Goal: Find specific page/section: Locate a particular part of the current website

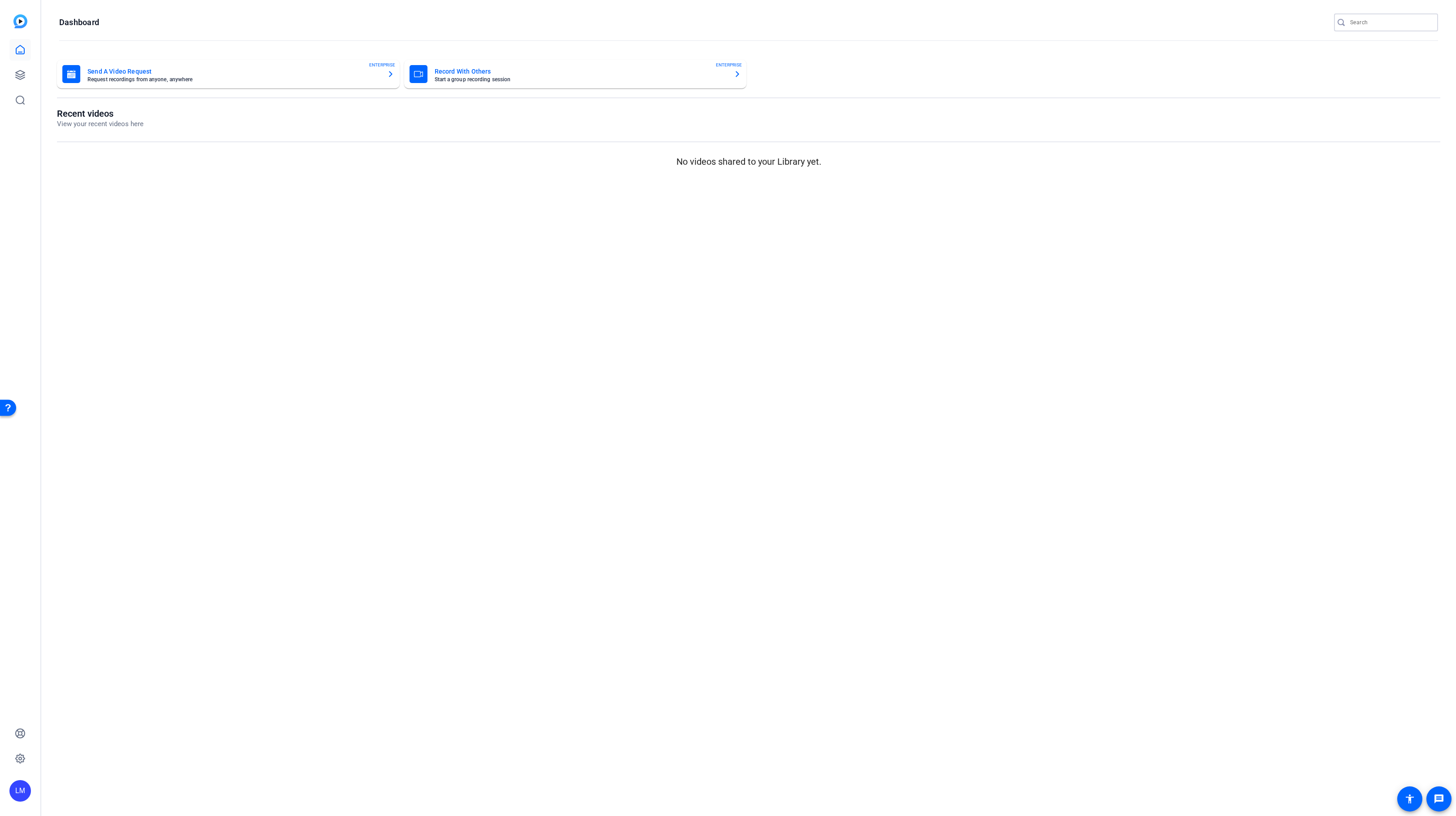
click at [1374, 23] on input "Search" at bounding box center [1390, 23] width 81 height 11
paste input "2504-11516-CS"
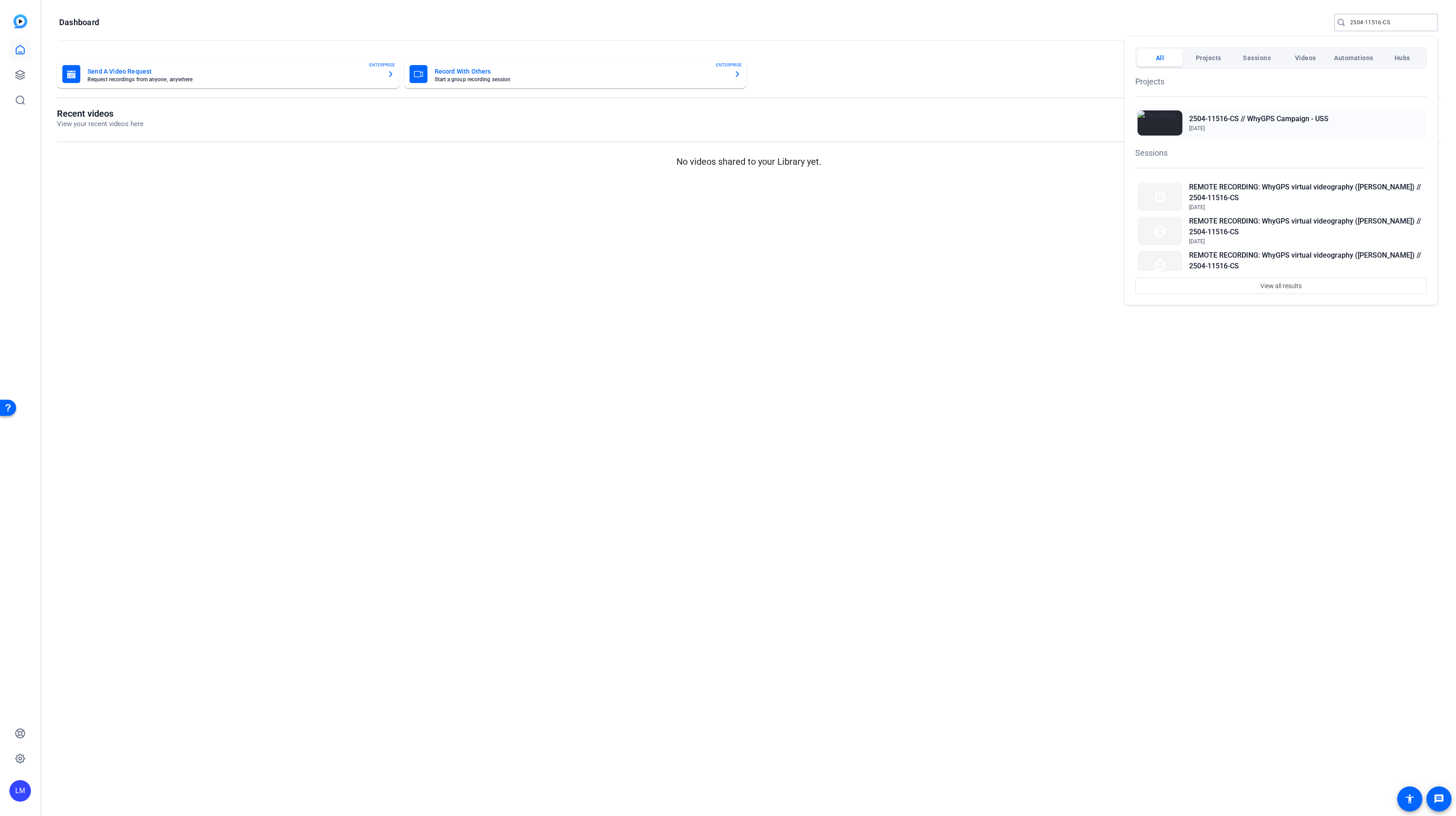
type input "2504-11516-CS"
click at [1270, 115] on h2 "2504-11516-CS // WhyGPS Campaign - USS" at bounding box center [1258, 119] width 139 height 11
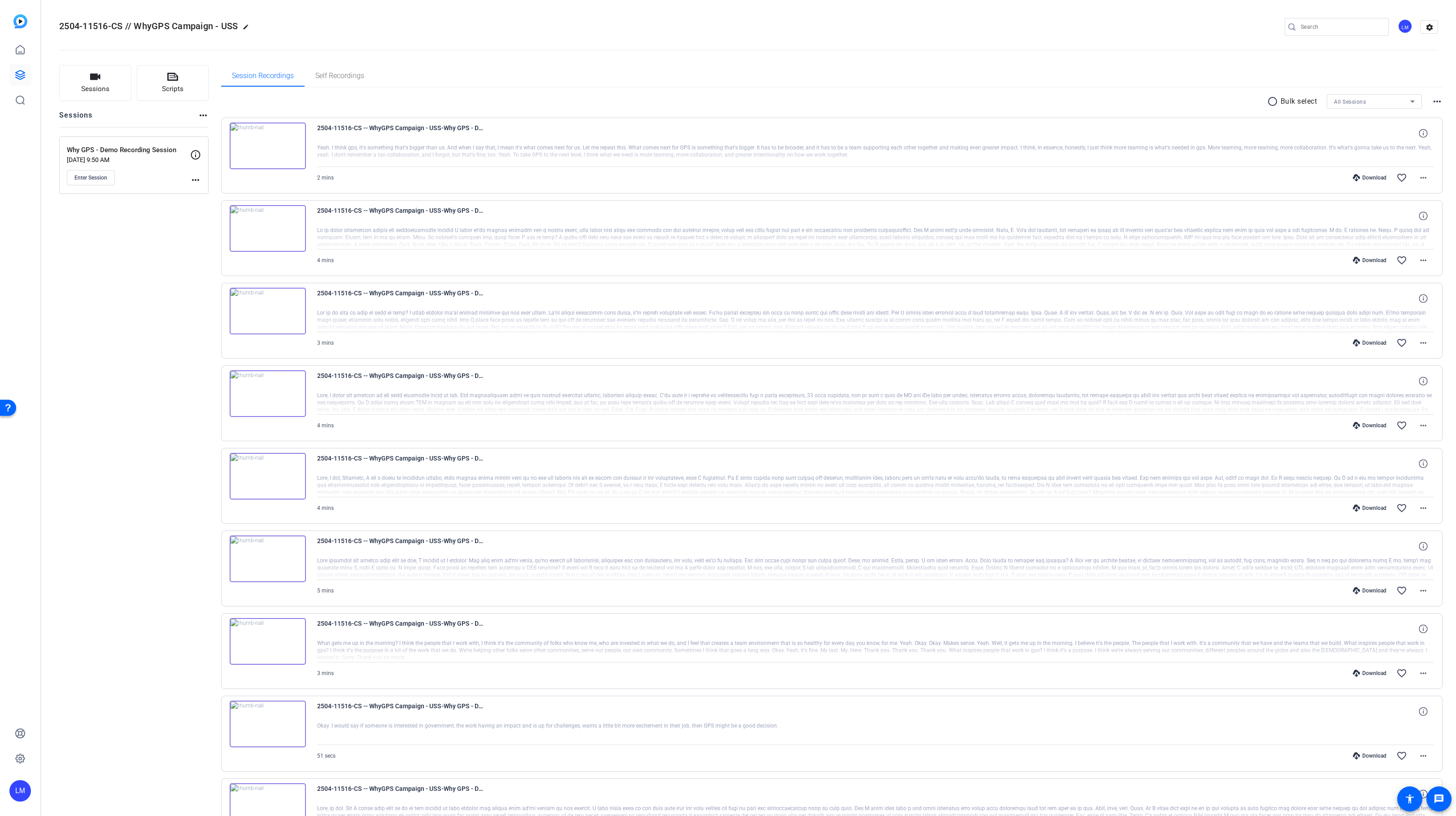
click at [194, 177] on mat-icon "more_horiz" at bounding box center [196, 180] width 11 height 11
click at [205, 194] on span "Edit Session" at bounding box center [217, 193] width 41 height 11
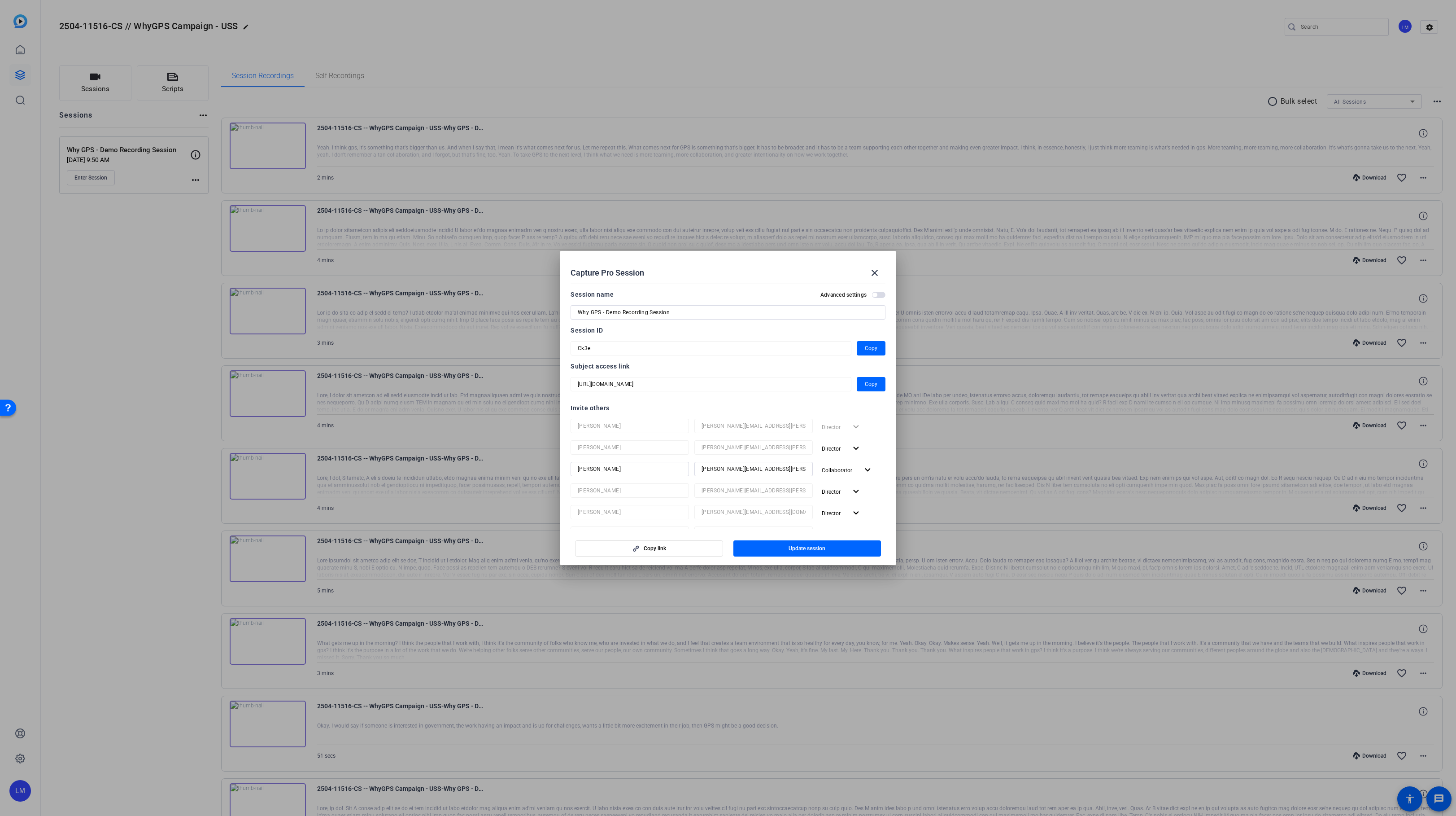
click at [115, 400] on div at bounding box center [728, 408] width 1456 height 816
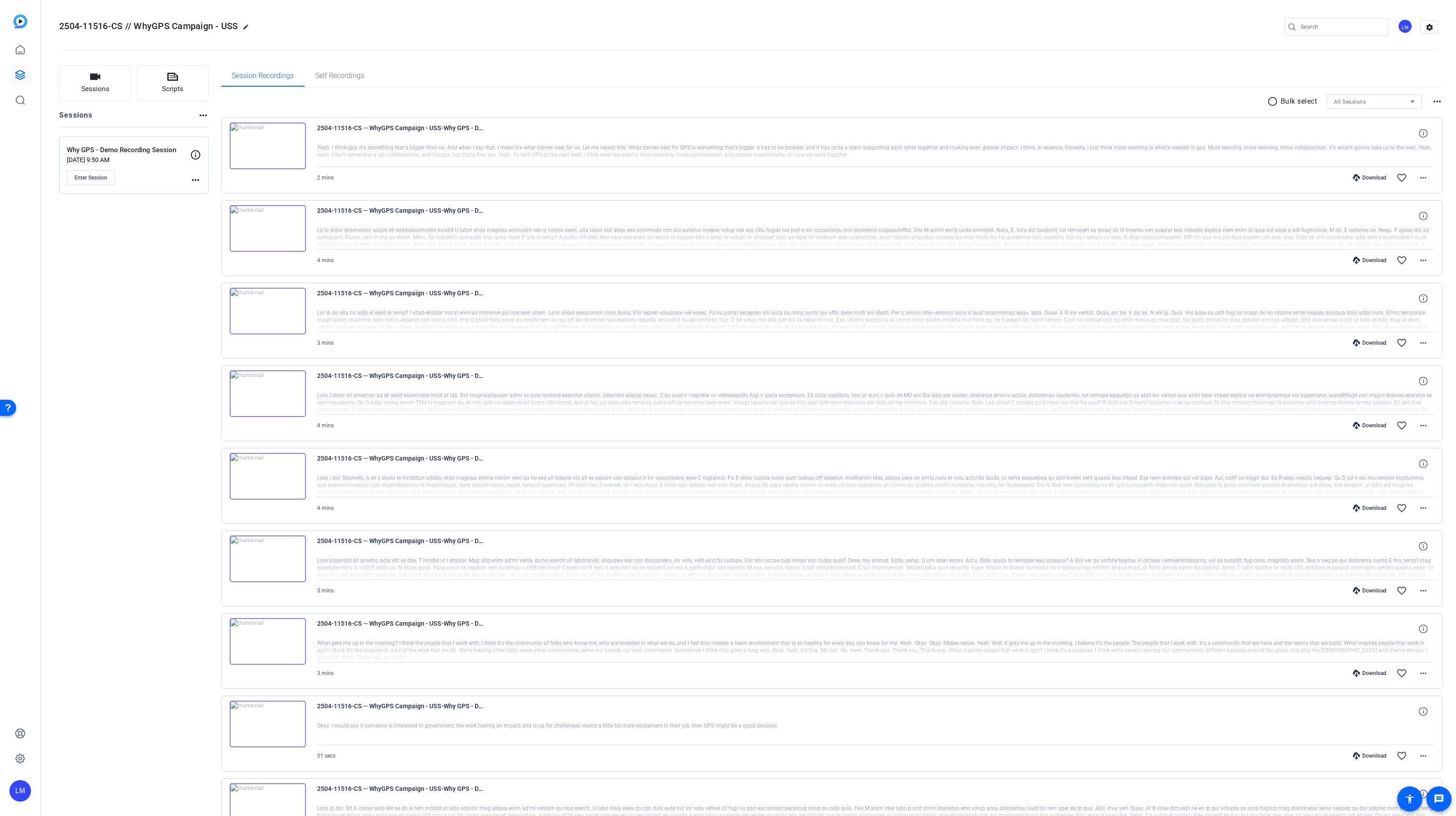
click at [146, 471] on div "Sessions Scripts Sessions more_horiz Why GPS - Demo Recording Session Jul 25, 2…" at bounding box center [134, 523] width 150 height 916
